Goal: Use online tool/utility

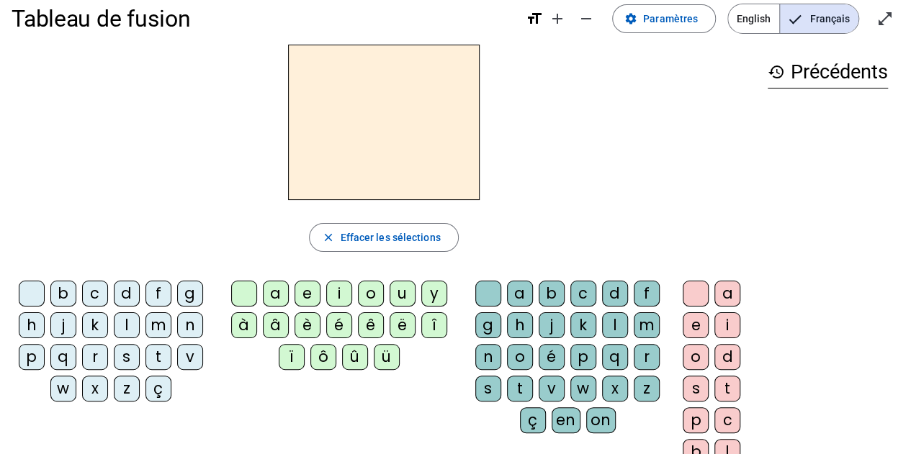
scroll to position [19, 0]
click at [156, 321] on div "m" at bounding box center [158, 325] width 26 height 26
click at [278, 295] on div "a" at bounding box center [276, 293] width 26 height 26
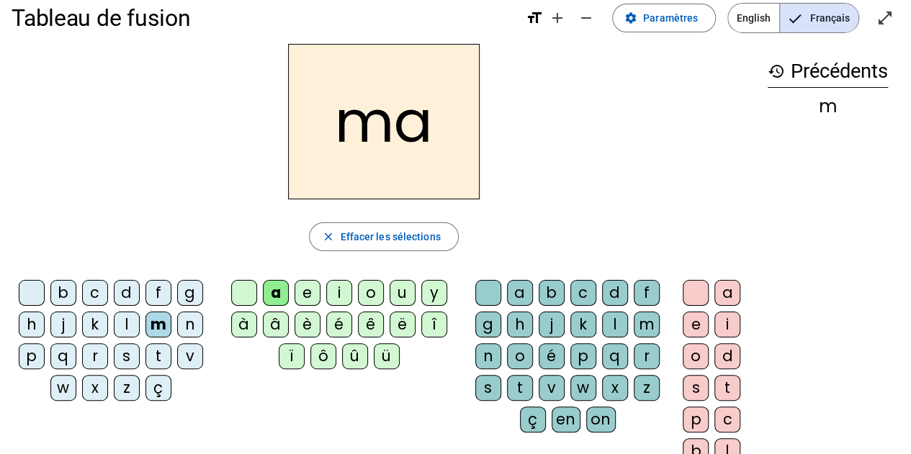
click at [128, 315] on div "l" at bounding box center [127, 325] width 26 height 26
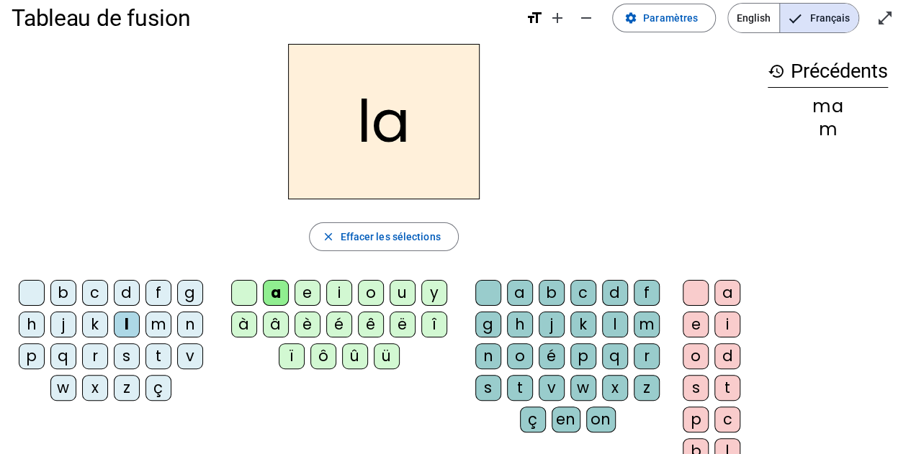
click at [312, 295] on div "e" at bounding box center [308, 293] width 26 height 26
click at [124, 295] on div "d" at bounding box center [127, 293] width 26 height 26
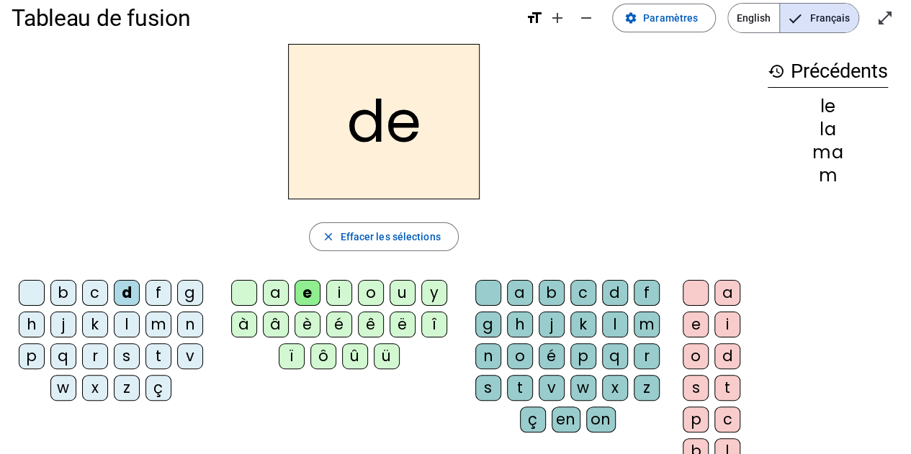
click at [398, 286] on div "u" at bounding box center [403, 293] width 26 height 26
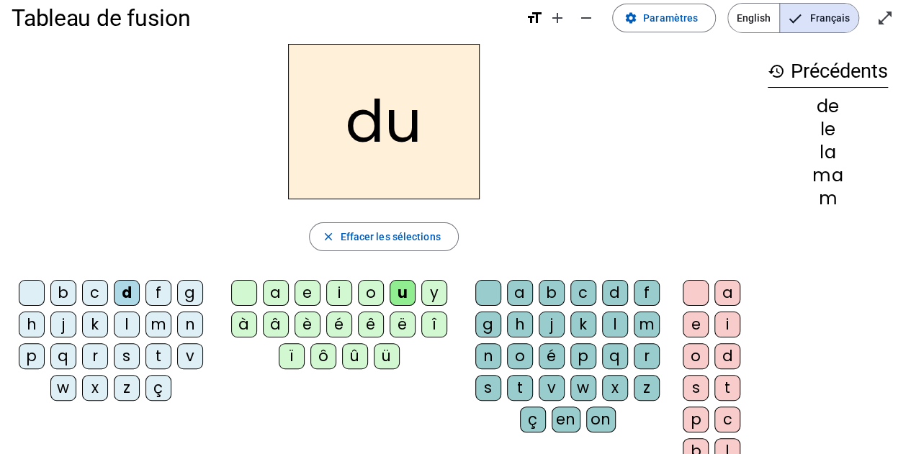
click at [158, 357] on div "t" at bounding box center [158, 357] width 26 height 26
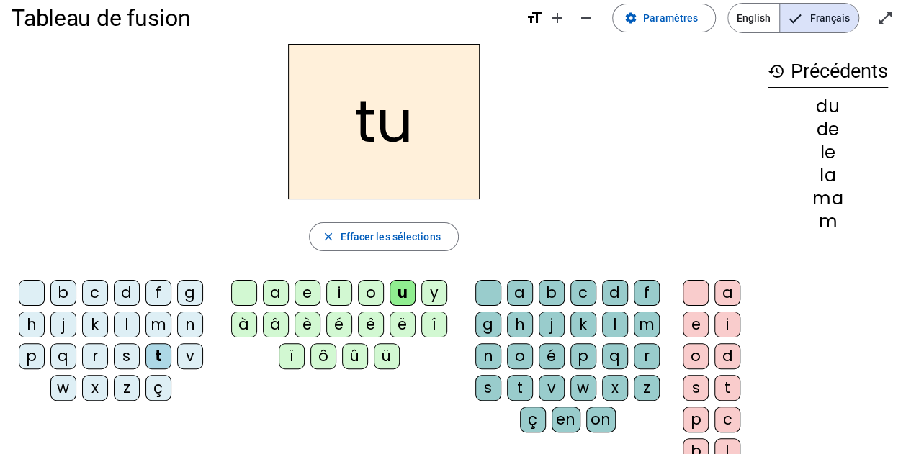
click at [278, 287] on div "a" at bounding box center [276, 293] width 26 height 26
click at [305, 293] on div "e" at bounding box center [308, 293] width 26 height 26
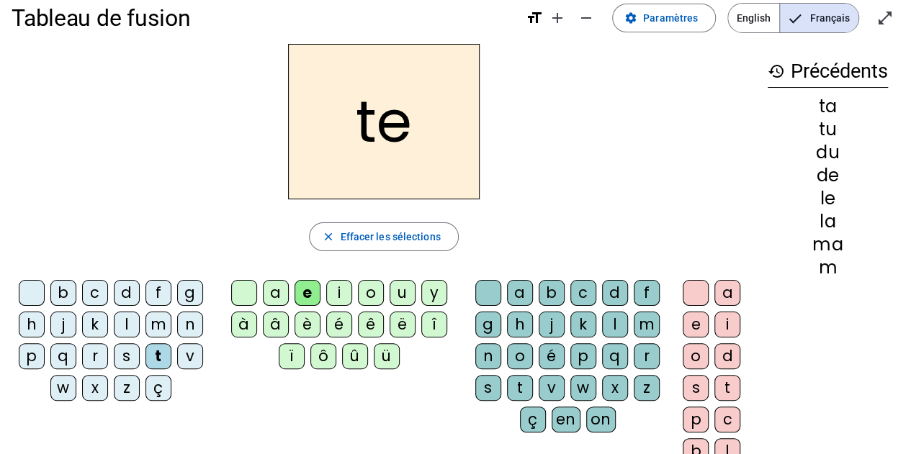
click at [163, 318] on div "m" at bounding box center [158, 325] width 26 height 26
